Goal: Transaction & Acquisition: Purchase product/service

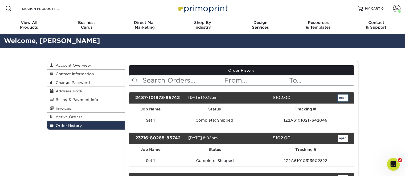
click at [344, 97] on link "open" at bounding box center [342, 98] width 10 height 7
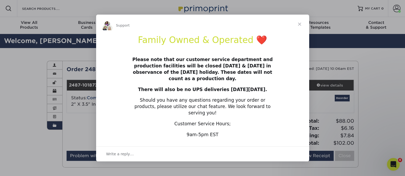
click at [300, 28] on span "Close" at bounding box center [299, 24] width 19 height 19
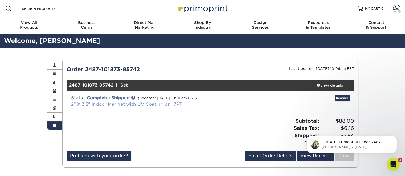
click at [177, 104] on link "2" X 3.5" Indoor Magnet with UV Coating on 17PT" at bounding box center [126, 104] width 111 height 5
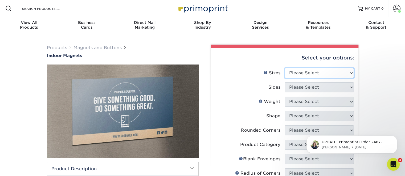
click at [351, 74] on select "Please Select 2" x 3.5" 2.5" x 3.5" 3" x 4" 3.5" x 8.5" 4" x 6" 4" x 7" 4" x 8"…" at bounding box center [318, 73] width 69 height 10
select select "2.00x3.50"
click at [284, 68] on select "Please Select 2" x 3.5" 2.5" x 3.5" 3" x 4" 3.5" x 8.5" 4" x 6" 4" x 7" 4" x 8"…" at bounding box center [318, 73] width 69 height 10
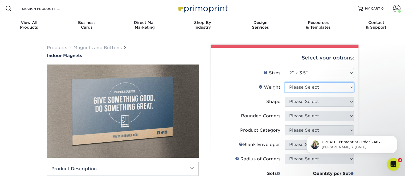
click at [351, 87] on select "Please Select MAGNET" at bounding box center [318, 87] width 69 height 10
select select "MAGNET"
click at [284, 82] on select "Please Select MAGNET" at bounding box center [318, 87] width 69 height 10
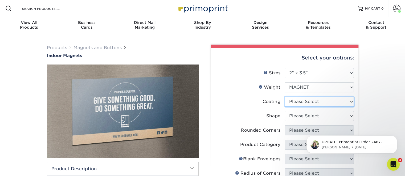
click at [351, 101] on select at bounding box center [318, 102] width 69 height 10
select select "1e8116af-acfc-44b1-83dc-8181aa338834"
click at [284, 97] on select at bounding box center [318, 102] width 69 height 10
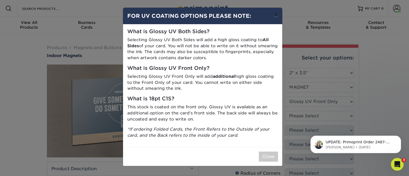
click at [278, 16] on button "×" at bounding box center [275, 15] width 12 height 15
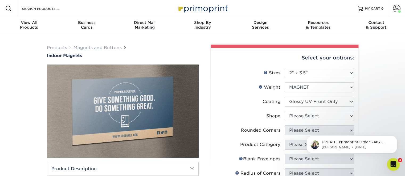
scroll to position [27, 0]
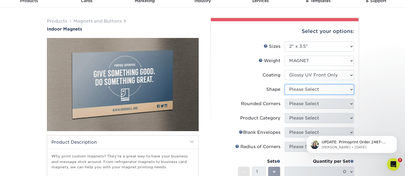
click at [352, 90] on select "Please Select Standard Oval" at bounding box center [318, 90] width 69 height 10
select select "standard"
click at [284, 85] on select "Please Select Standard Oval" at bounding box center [318, 90] width 69 height 10
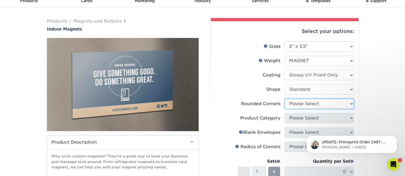
click at [350, 102] on select "Please Select Yes - Round 4 Corners No" at bounding box center [318, 104] width 69 height 10
select select "0"
click at [284, 99] on select "Please Select Yes - Round 4 Corners No" at bounding box center [318, 104] width 69 height 10
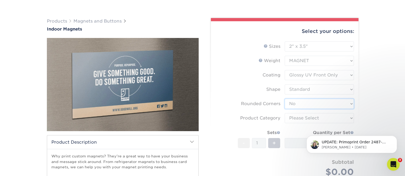
scroll to position [53, 0]
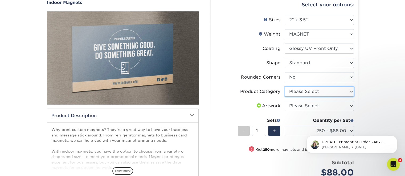
click at [351, 91] on select "Please Select Standard Magnets" at bounding box center [318, 92] width 69 height 10
select select "94f3b56e-8c08-41aa-8555-5876b16679e9"
click at [284, 87] on select "Please Select Standard Magnets" at bounding box center [318, 92] width 69 height 10
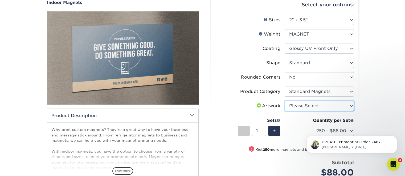
click at [350, 104] on select "Please Select I will upload files I need a design - $50" at bounding box center [318, 106] width 69 height 10
select select "upload"
click at [284, 101] on select "Please Select I will upload files I need a design - $50" at bounding box center [318, 106] width 69 height 10
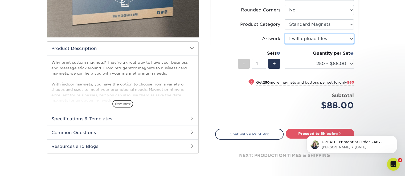
scroll to position [133, 0]
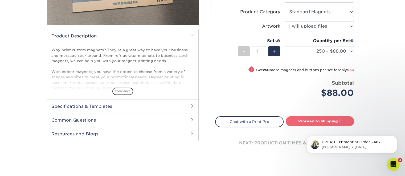
click at [326, 120] on link "Proceed to Shipping" at bounding box center [319, 122] width 68 height 10
type input "Set 1"
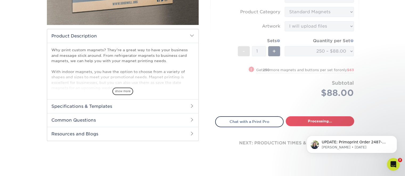
select select "22826458-8f74-45cf-81d2-e37dd1607e1a"
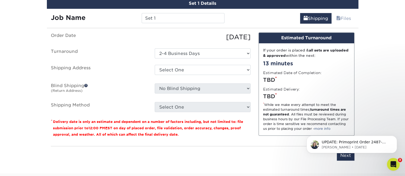
scroll to position [263, 0]
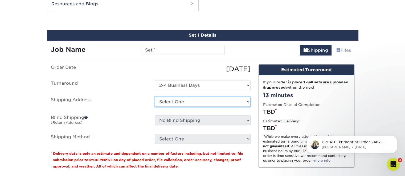
click at [248, 101] on select "Select One 143 Cape Florida Drive Andy's Home Address Andy's home address + Add…" at bounding box center [203, 102] width 96 height 10
select select "57005"
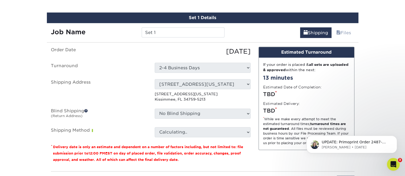
scroll to position [290, 0]
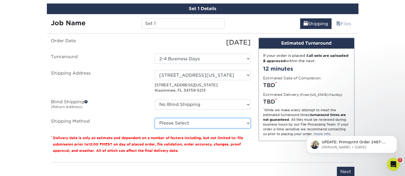
click at [249, 123] on select "Please Select Ground Shipping (+$7.84) 3 Day Shipping Service (+$41.24) 2 Day A…" at bounding box center [203, 123] width 96 height 10
select select "03"
click at [155, 118] on select "Please Select Ground Shipping (+$7.84) 3 Day Shipping Service (+$41.24) 2 Day A…" at bounding box center [203, 123] width 96 height 10
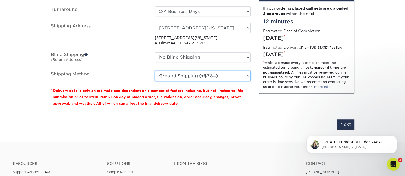
scroll to position [343, 0]
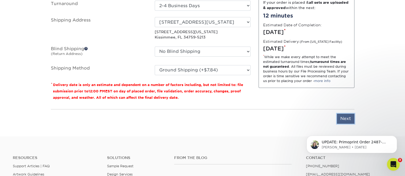
click at [350, 118] on input "Next" at bounding box center [345, 119] width 18 height 10
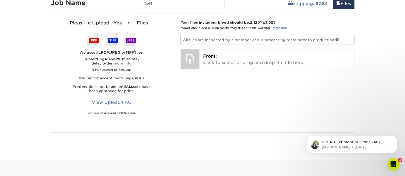
scroll to position [263, 0]
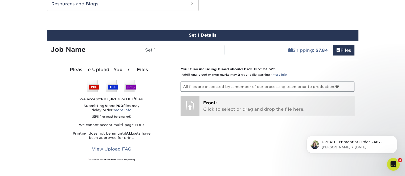
click at [191, 102] on div at bounding box center [190, 105] width 19 height 19
click at [216, 110] on p "Front: Click to select or drag and drop the file here." at bounding box center [276, 106] width 147 height 13
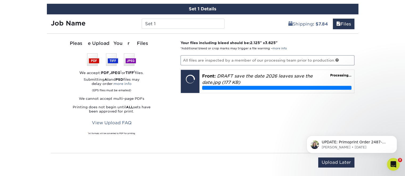
scroll to position [290, 0]
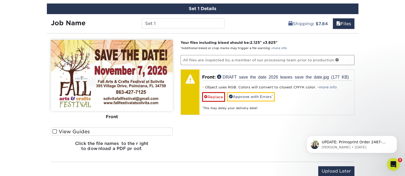
click at [56, 130] on span at bounding box center [54, 131] width 5 height 5
click at [0, 0] on input "View Guides" at bounding box center [0, 0] width 0 height 0
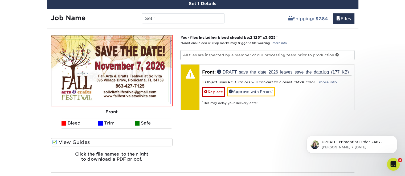
scroll to position [343, 0]
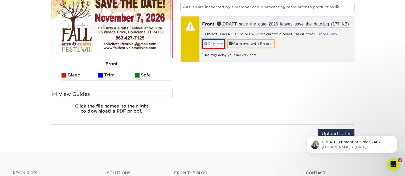
click at [213, 40] on link "Replace" at bounding box center [213, 43] width 23 height 9
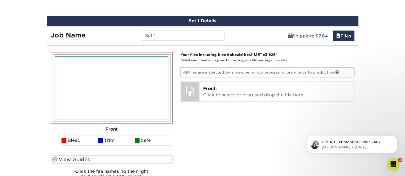
scroll to position [263, 0]
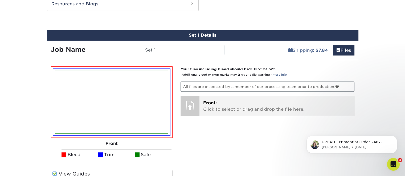
click at [222, 111] on p "Front: Click to select or drag and drop the file here." at bounding box center [276, 106] width 147 height 13
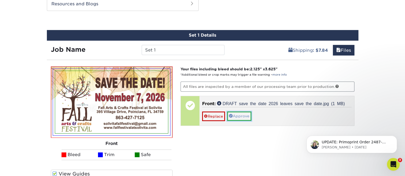
click at [236, 112] on link "Approve" at bounding box center [239, 116] width 24 height 9
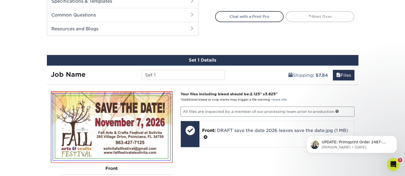
scroll to position [237, 0]
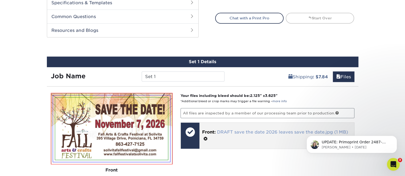
click at [247, 131] on link "DRAFT save the date 2026 leaves save the date.jpg (1 MB)" at bounding box center [282, 132] width 131 height 5
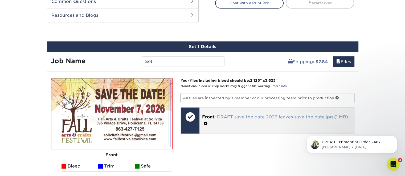
scroll to position [263, 0]
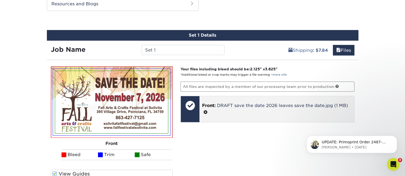
click at [273, 103] on p "Front: DRAFT save the date 2026 leaves save the date.jpg (1 MB)" at bounding box center [276, 109] width 149 height 13
click at [254, 105] on link "DRAFT save the date 2026 leaves save the date.jpg (1 MB)" at bounding box center [282, 105] width 131 height 5
